Goal: Task Accomplishment & Management: Use online tool/utility

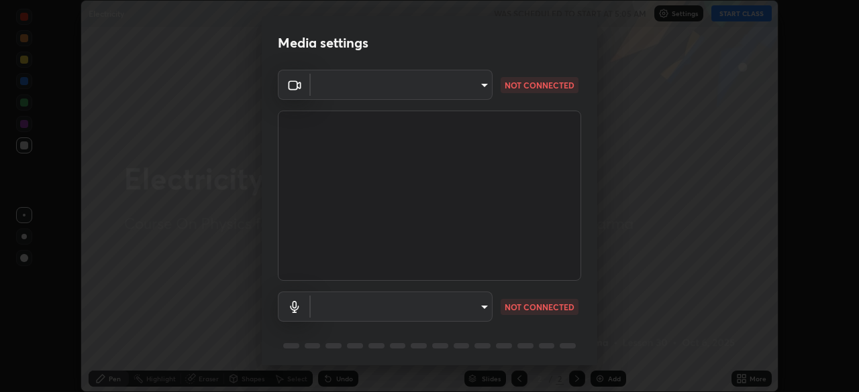
scroll to position [392, 859]
type input "463f2edd990e10ba4e9194c3c40daac890f337725b047a60feac10c075c6e00c"
type input "communications"
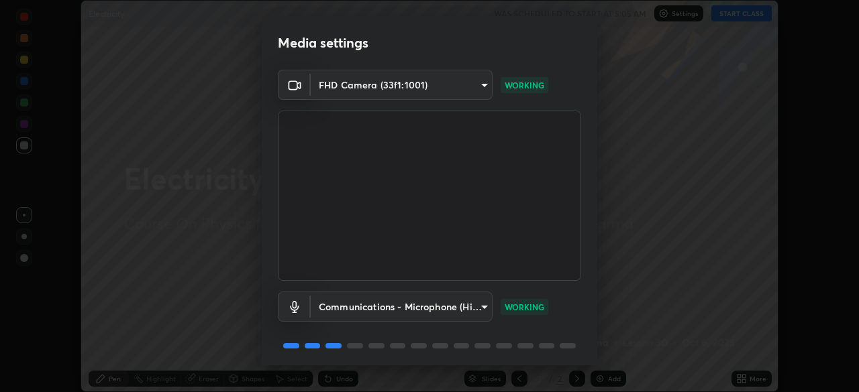
scroll to position [48, 0]
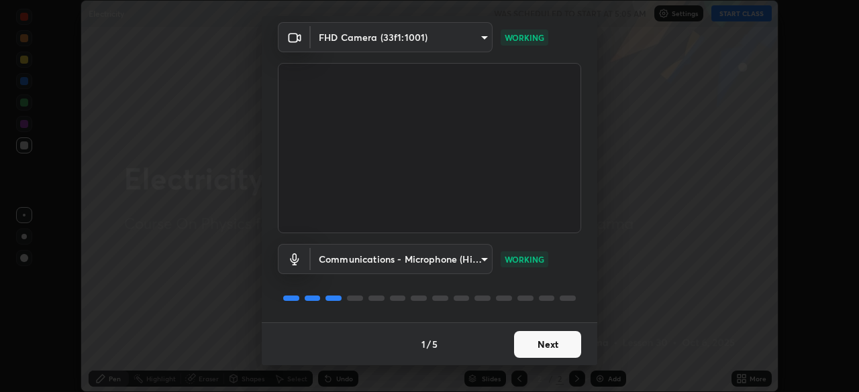
click at [558, 351] on button "Next" at bounding box center [547, 344] width 67 height 27
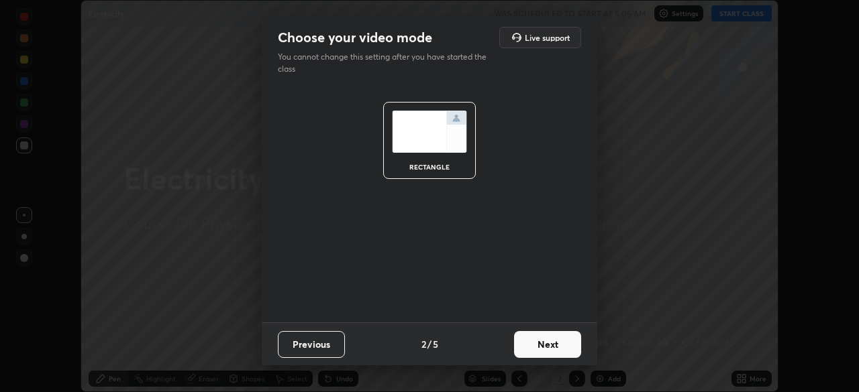
scroll to position [0, 0]
click at [560, 349] on button "Next" at bounding box center [547, 344] width 67 height 27
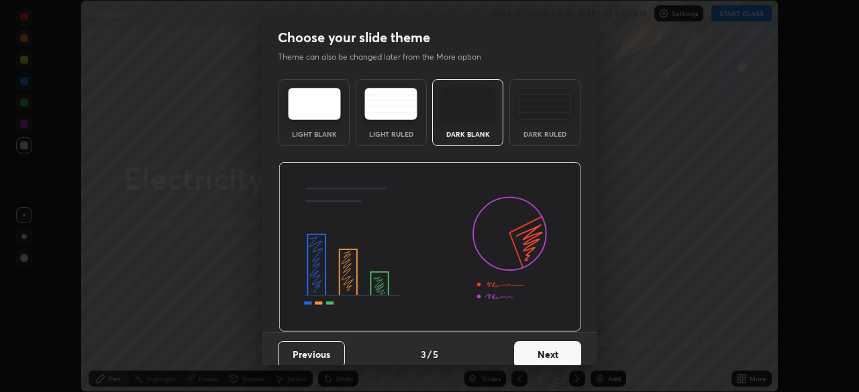
click at [561, 346] on button "Next" at bounding box center [547, 354] width 67 height 27
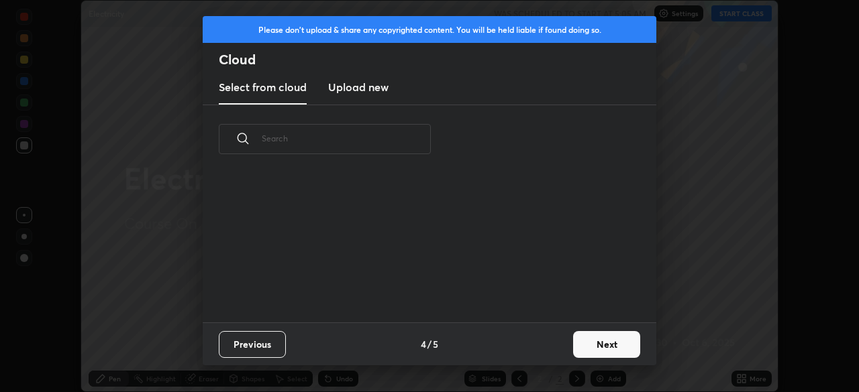
scroll to position [149, 431]
click at [584, 345] on button "Next" at bounding box center [606, 344] width 67 height 27
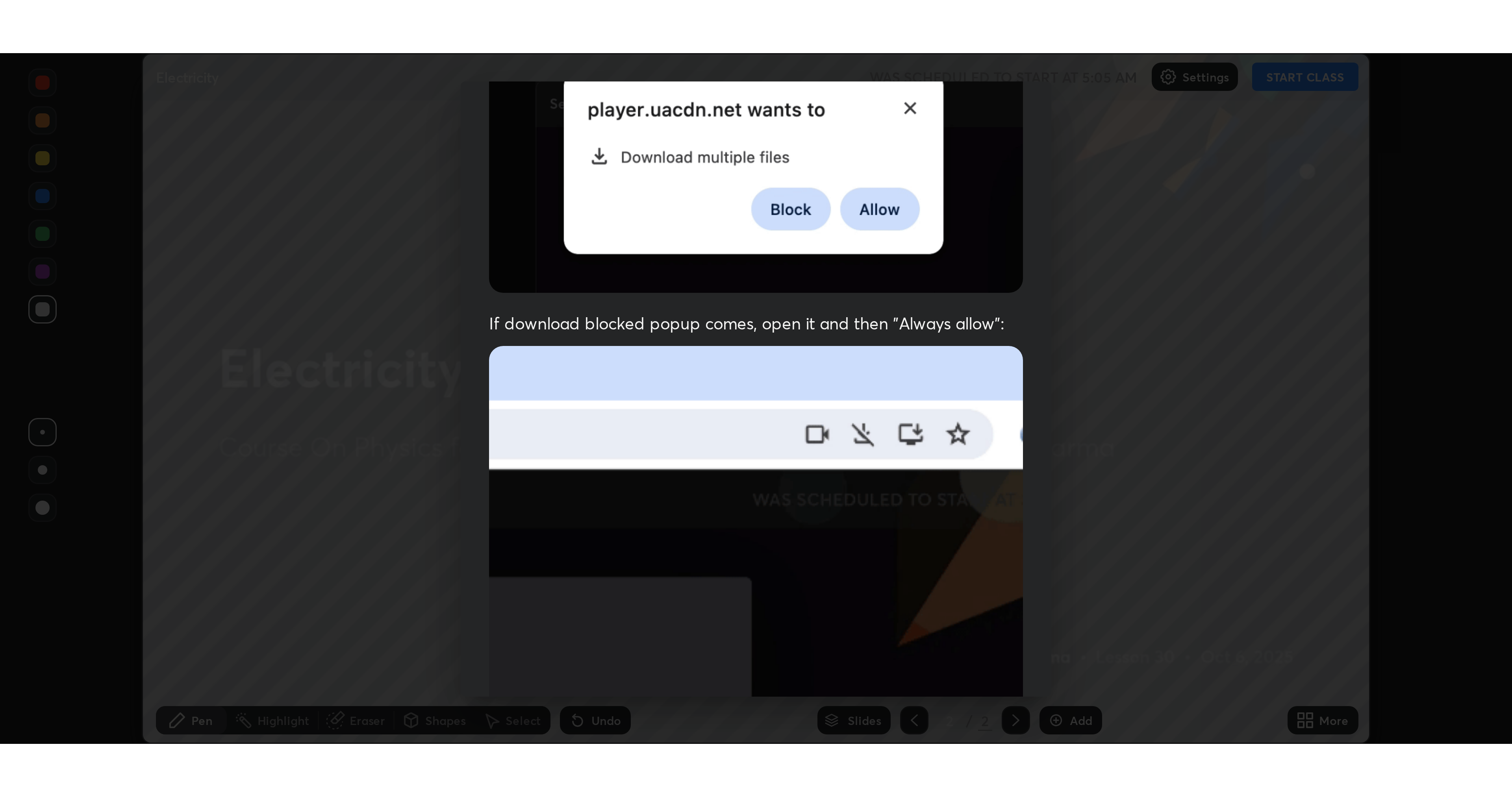
scroll to position [188, 0]
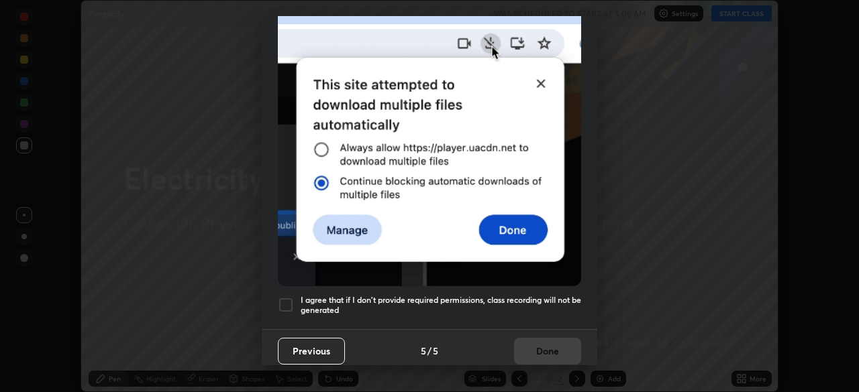
click at [286, 297] on div at bounding box center [286, 305] width 16 height 16
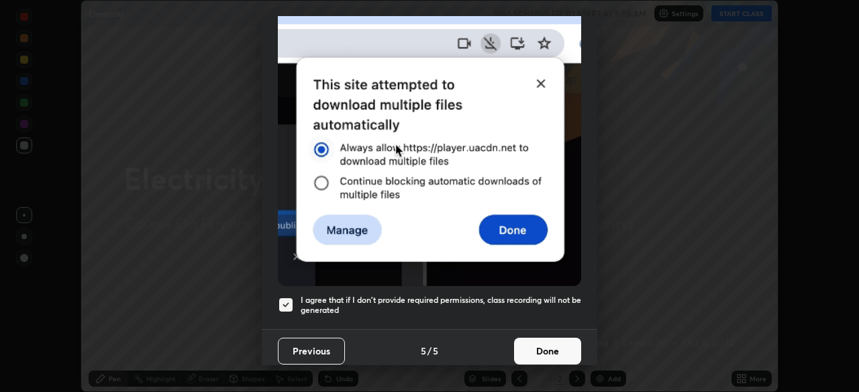
click at [565, 350] on button "Done" at bounding box center [547, 351] width 67 height 27
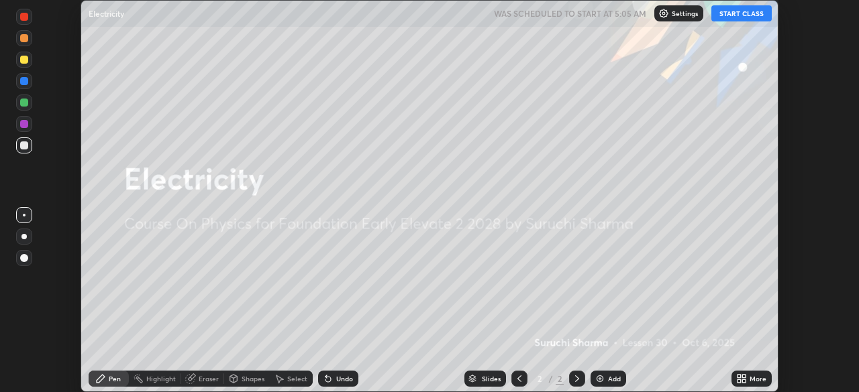
click at [728, 12] on button "START CLASS" at bounding box center [741, 13] width 60 height 16
